Goal: Transaction & Acquisition: Purchase product/service

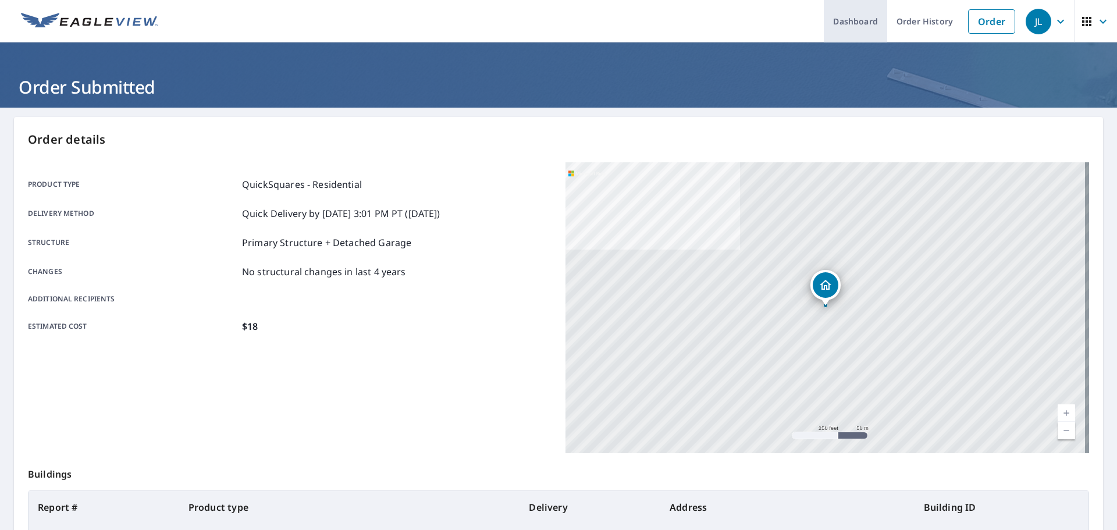
click at [850, 20] on link "Dashboard" at bounding box center [855, 21] width 63 height 42
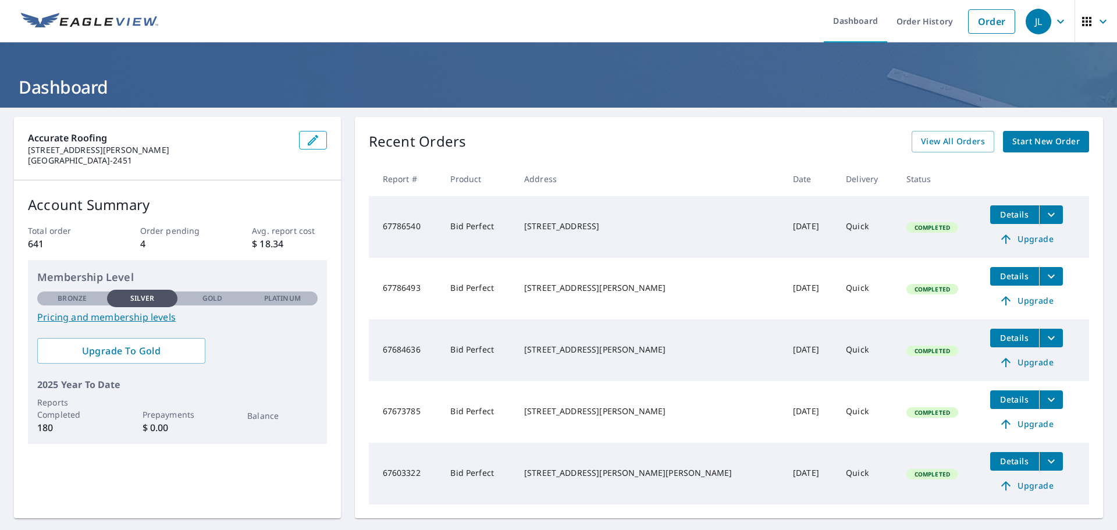
click at [1041, 141] on span "Start New Order" at bounding box center [1045, 141] width 67 height 15
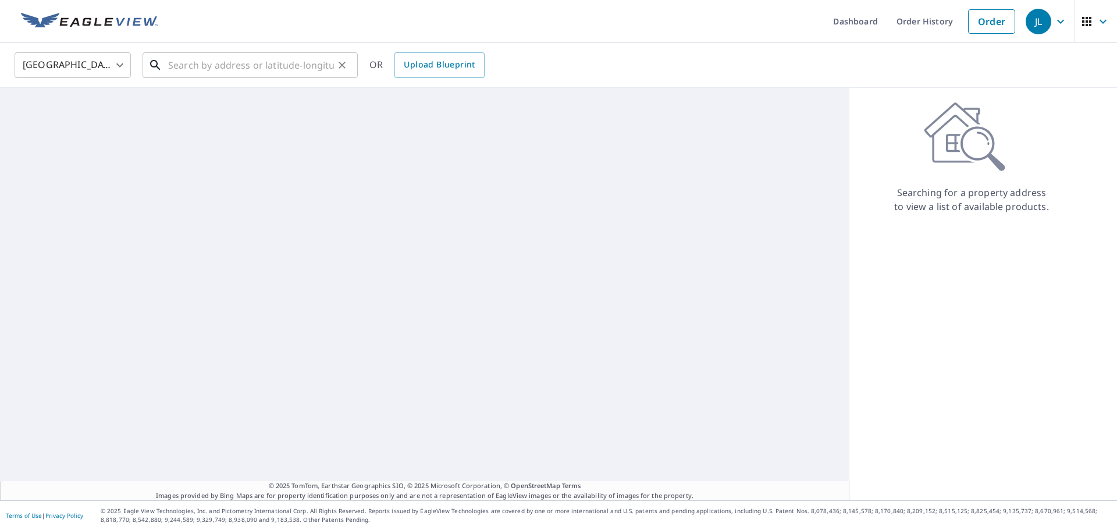
click at [185, 65] on input "text" at bounding box center [251, 65] width 166 height 33
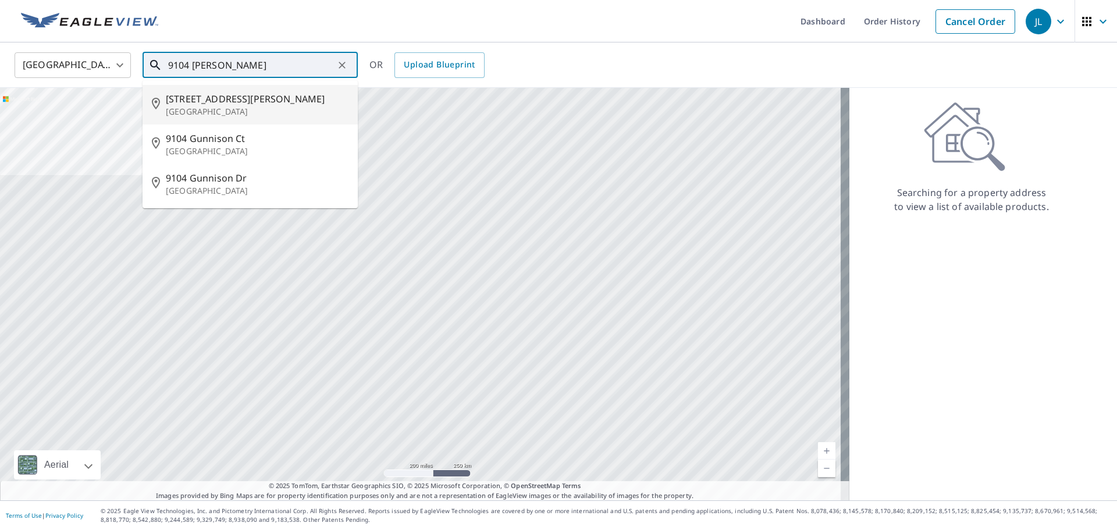
click at [223, 111] on p "[GEOGRAPHIC_DATA]" at bounding box center [257, 112] width 183 height 12
type input "[STREET_ADDRESS][PERSON_NAME]"
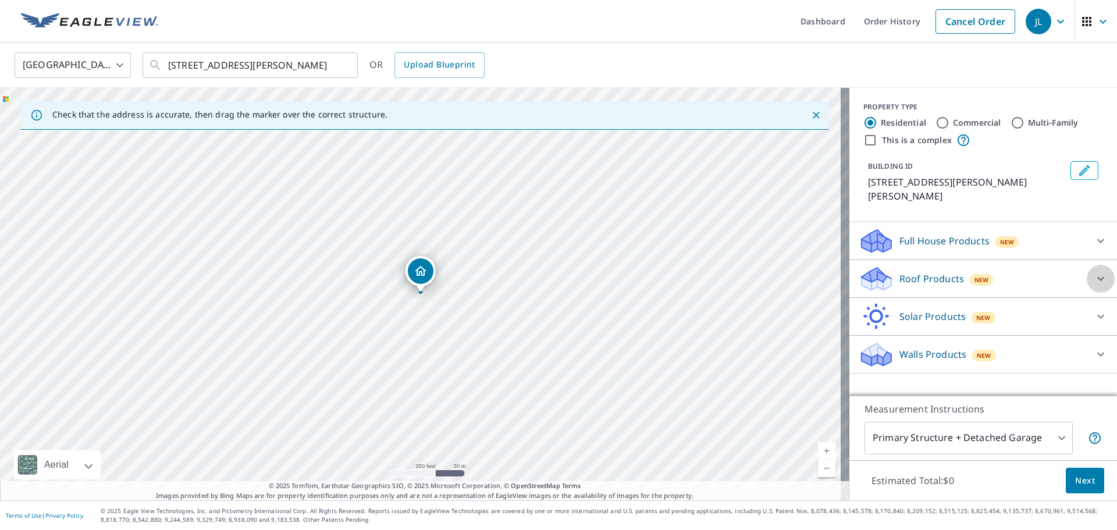
click at [1101, 265] on div at bounding box center [1101, 279] width 28 height 28
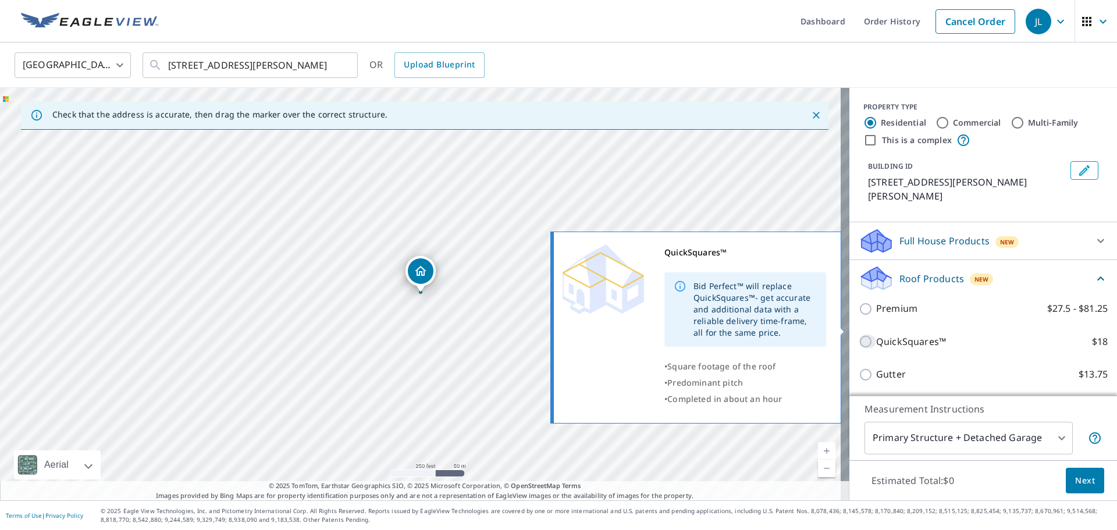
click at [861, 335] on input "QuickSquares™ $18" at bounding box center [867, 342] width 17 height 14
checkbox input "true"
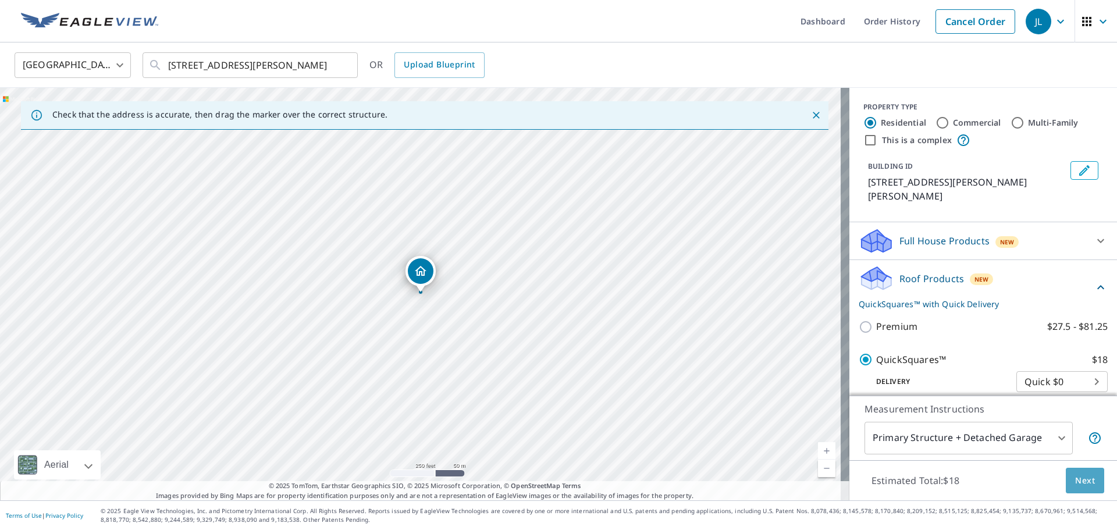
click at [1080, 486] on span "Next" at bounding box center [1085, 481] width 20 height 15
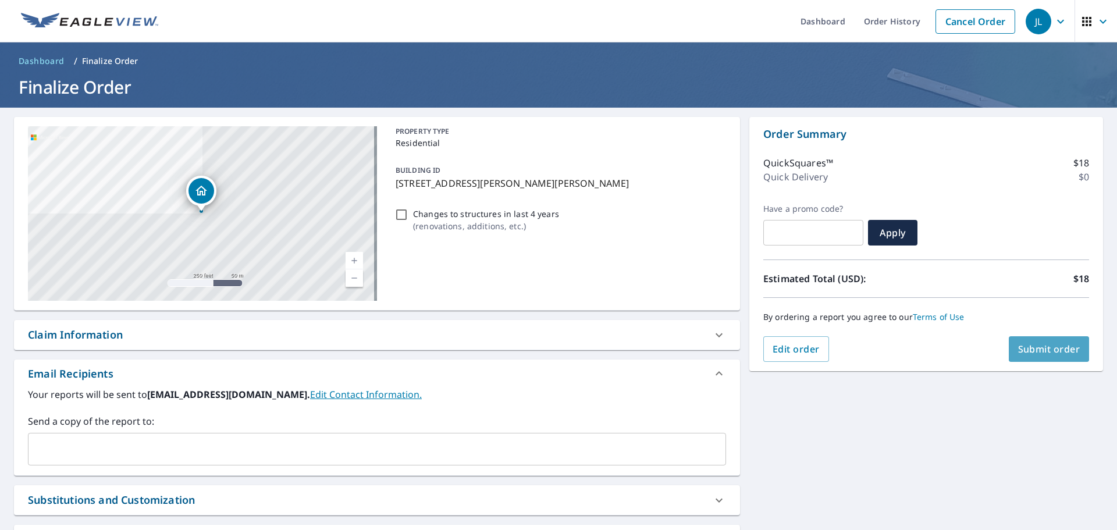
click at [1029, 352] on span "Submit order" at bounding box center [1049, 349] width 62 height 13
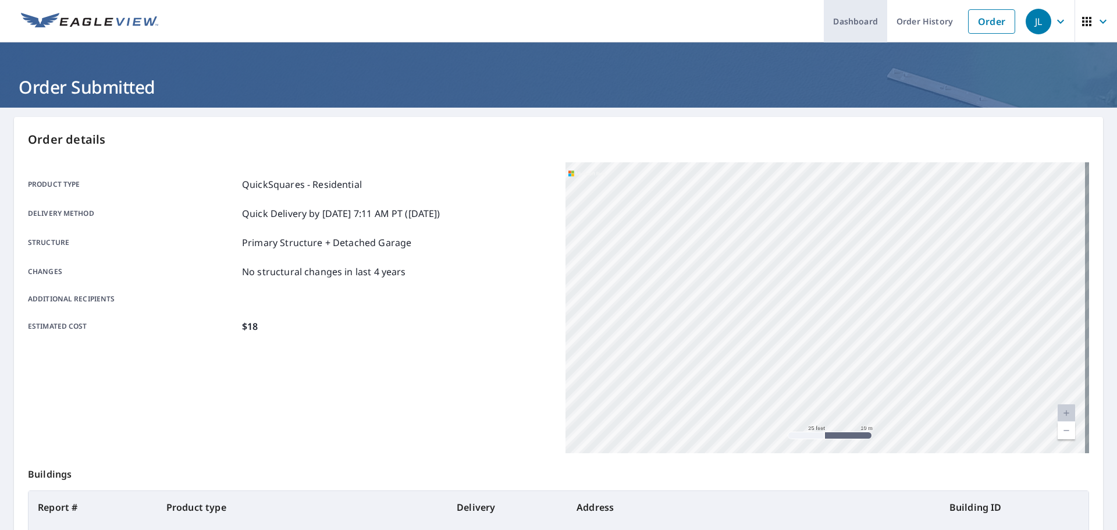
click at [860, 26] on link "Dashboard" at bounding box center [855, 21] width 63 height 42
